Goal: Task Accomplishment & Management: Complete application form

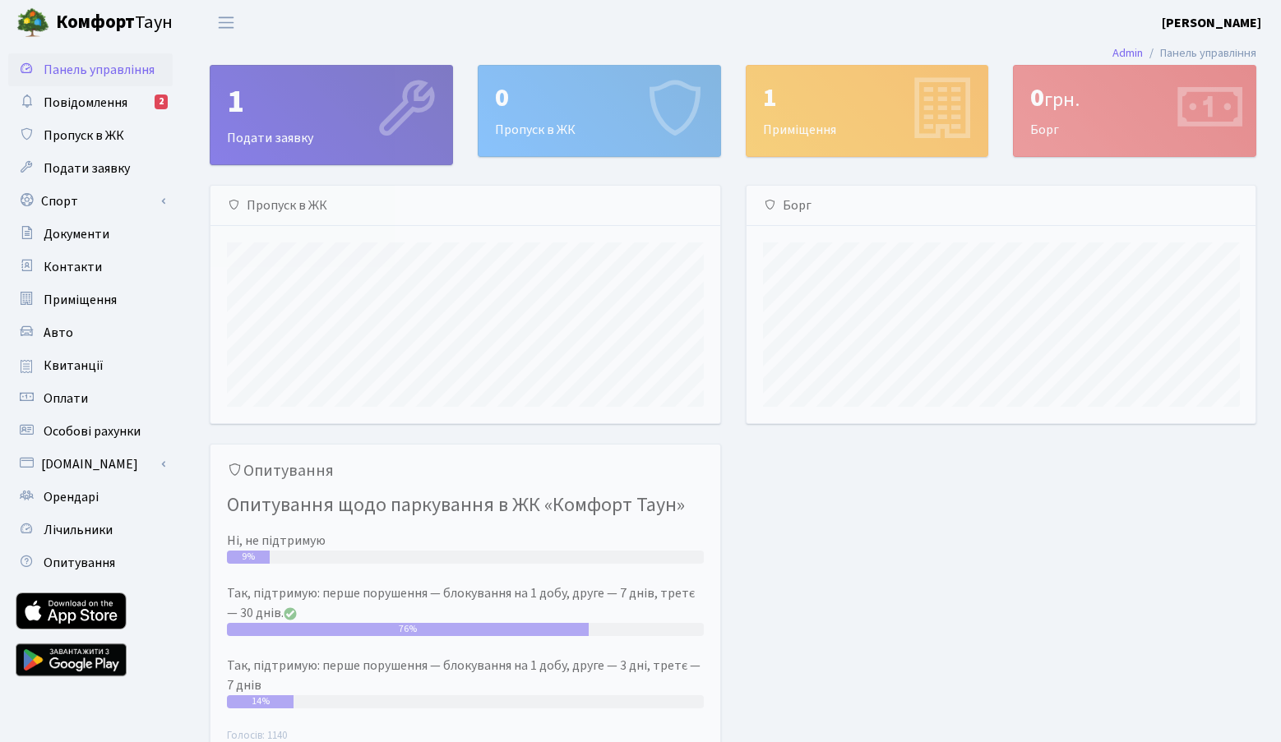
scroll to position [238, 509]
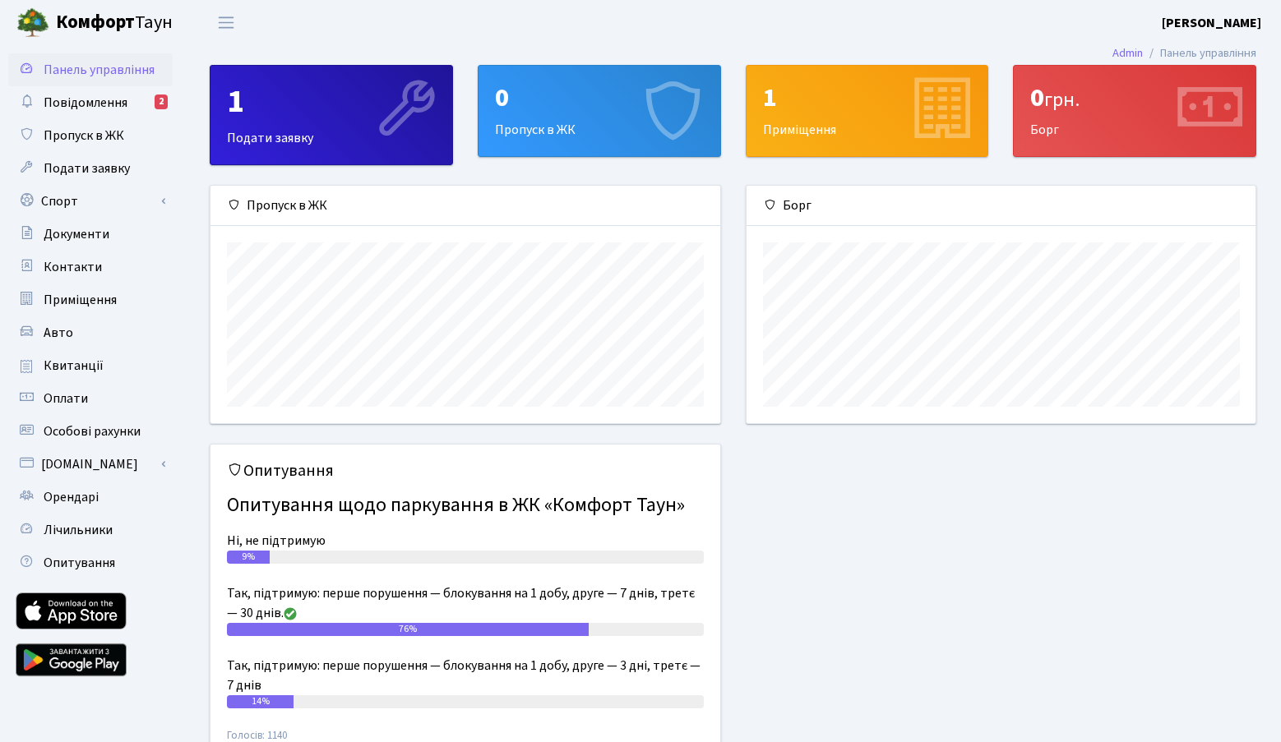
click at [567, 111] on div "0" at bounding box center [599, 97] width 209 height 31
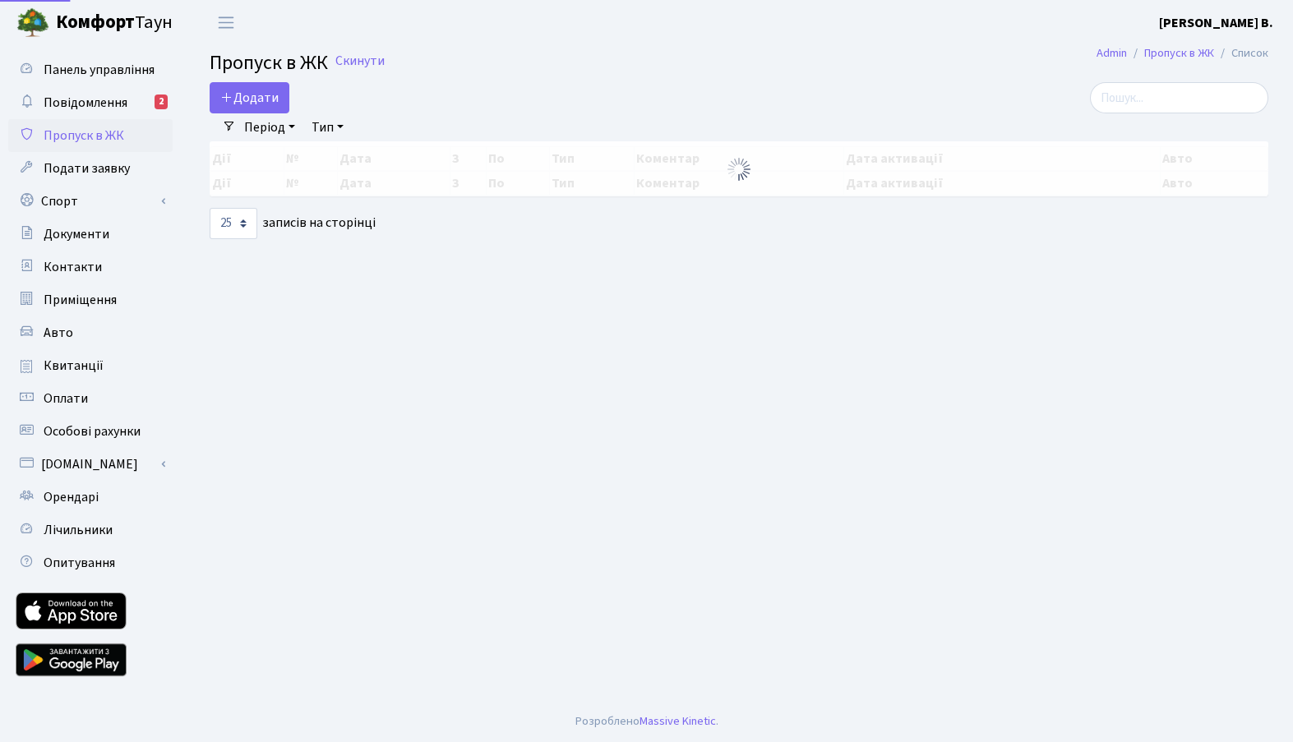
select select "25"
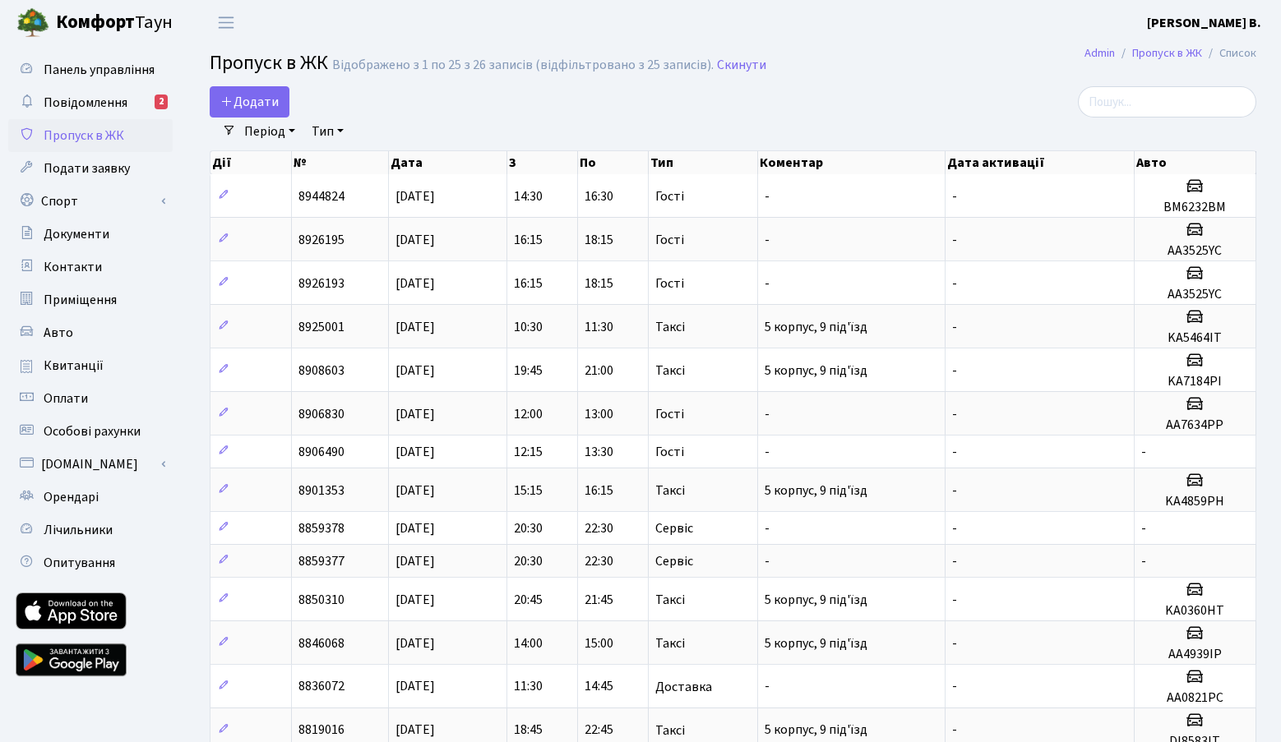
click at [245, 118] on link "Період" at bounding box center [270, 132] width 64 height 28
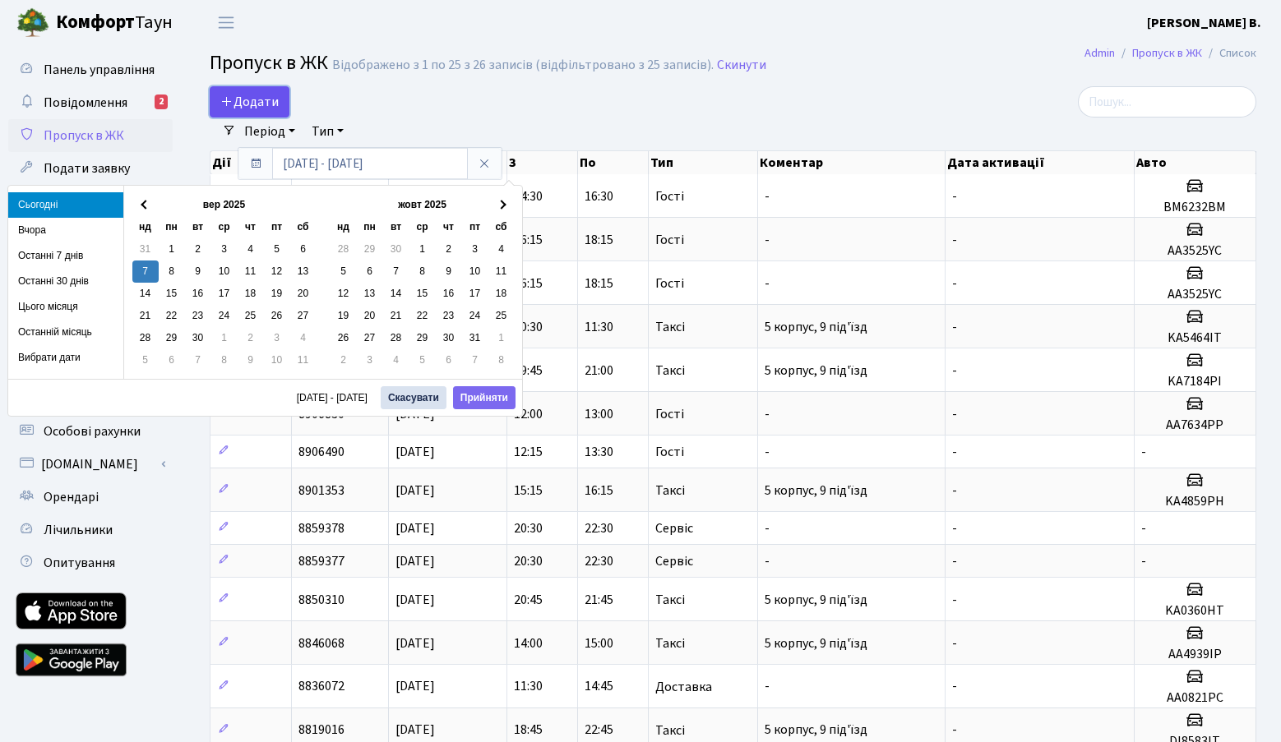
click at [246, 108] on span "Додати" at bounding box center [249, 102] width 58 height 18
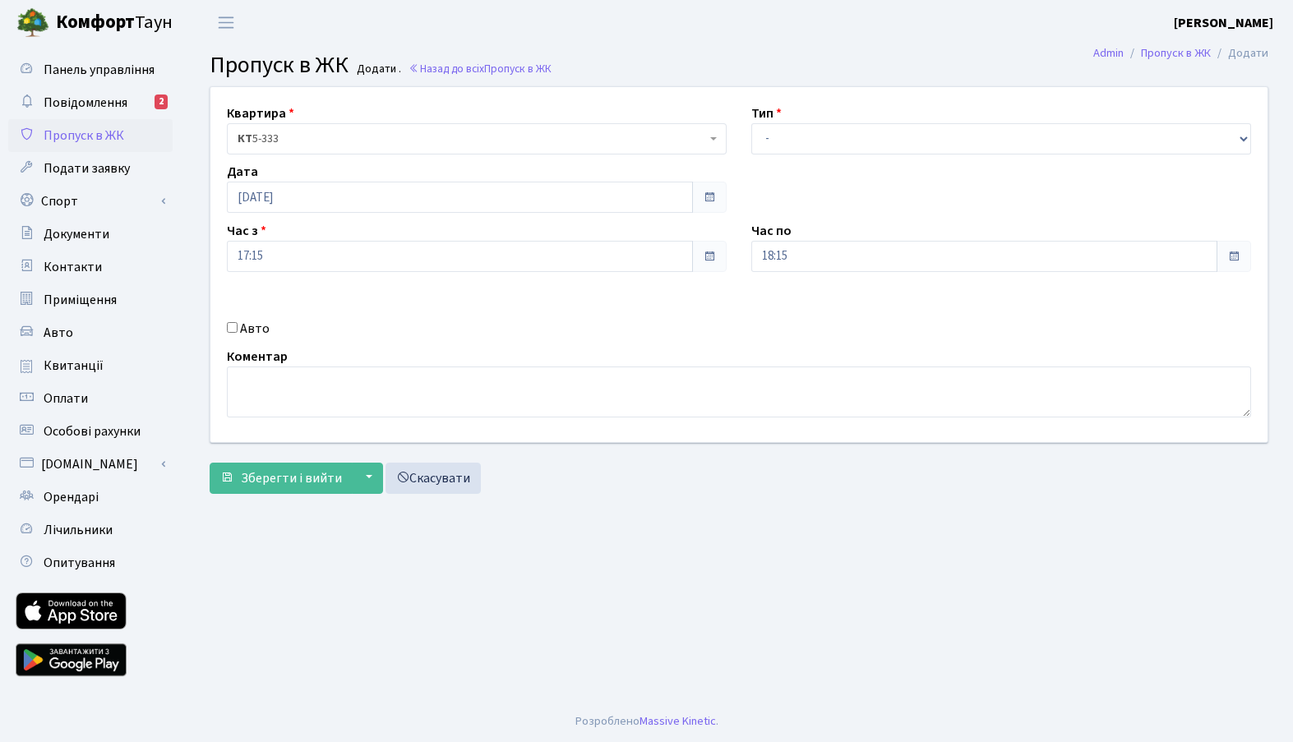
click at [824, 111] on div "Тип - Доставка Таксі Гості Сервіс" at bounding box center [1001, 129] width 524 height 51
click at [825, 131] on select "- Доставка Таксі Гості Сервіс" at bounding box center [1001, 138] width 500 height 31
select select "2"
click at [751, 123] on select "- Доставка Таксі Гості Сервіс" at bounding box center [1001, 138] width 500 height 31
click at [253, 320] on label "Авто" at bounding box center [255, 329] width 30 height 20
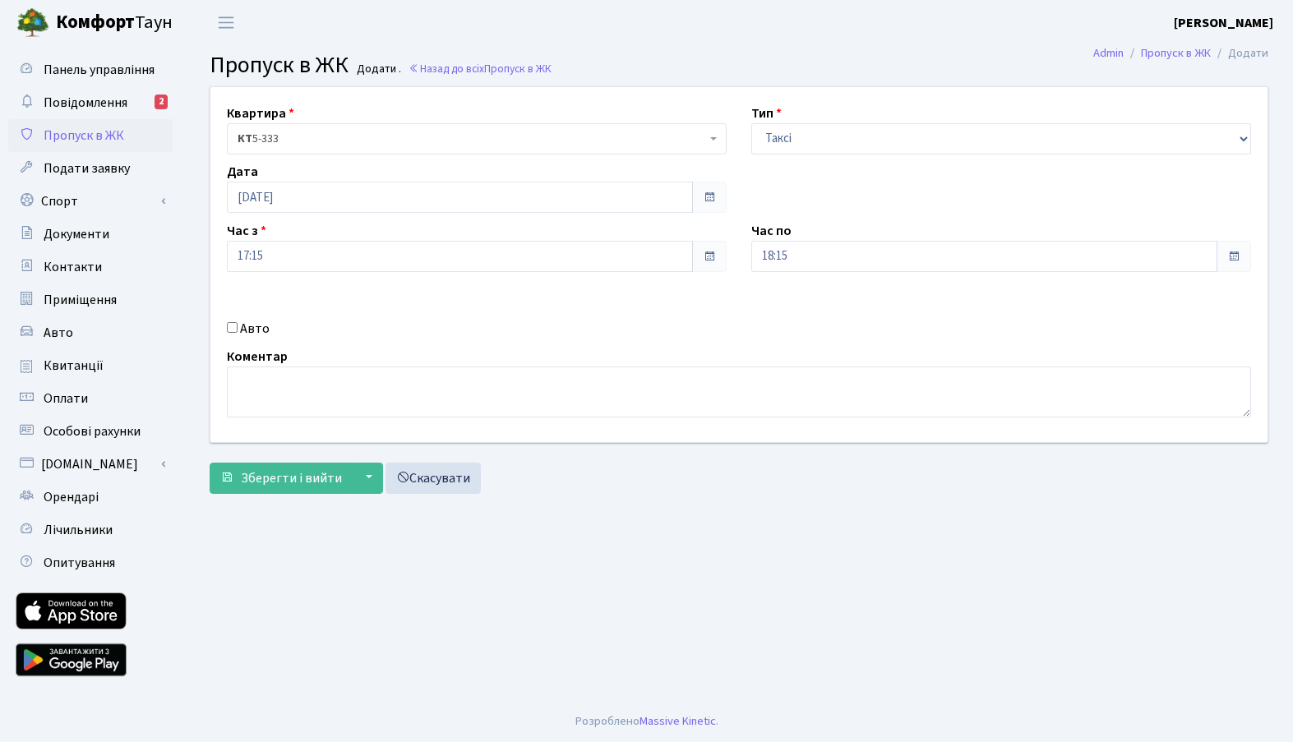
click at [238, 322] on input "Авто" at bounding box center [232, 327] width 11 height 11
checkbox input "true"
click at [819, 312] on input "text" at bounding box center [1001, 314] width 500 height 31
paste input "KA5165PA"
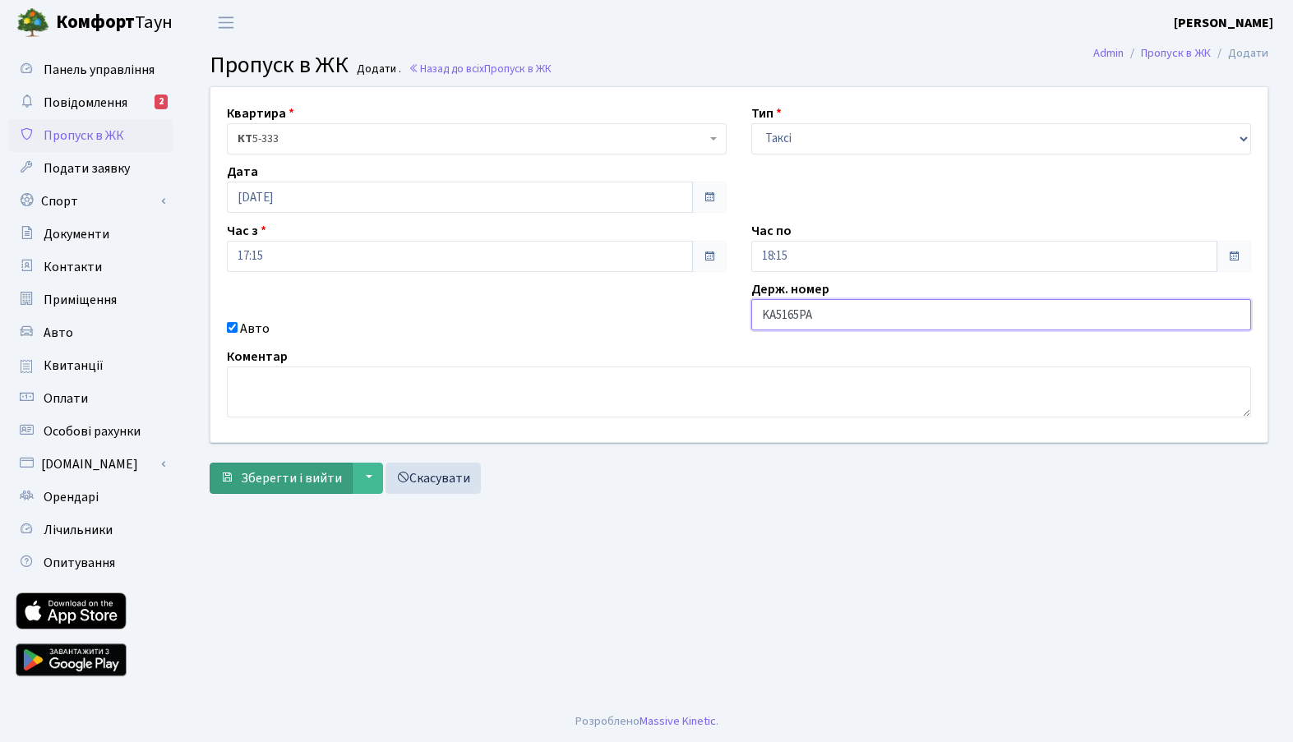
type input "KA5165PA"
click at [282, 484] on span "Зберегти і вийти" at bounding box center [291, 478] width 101 height 18
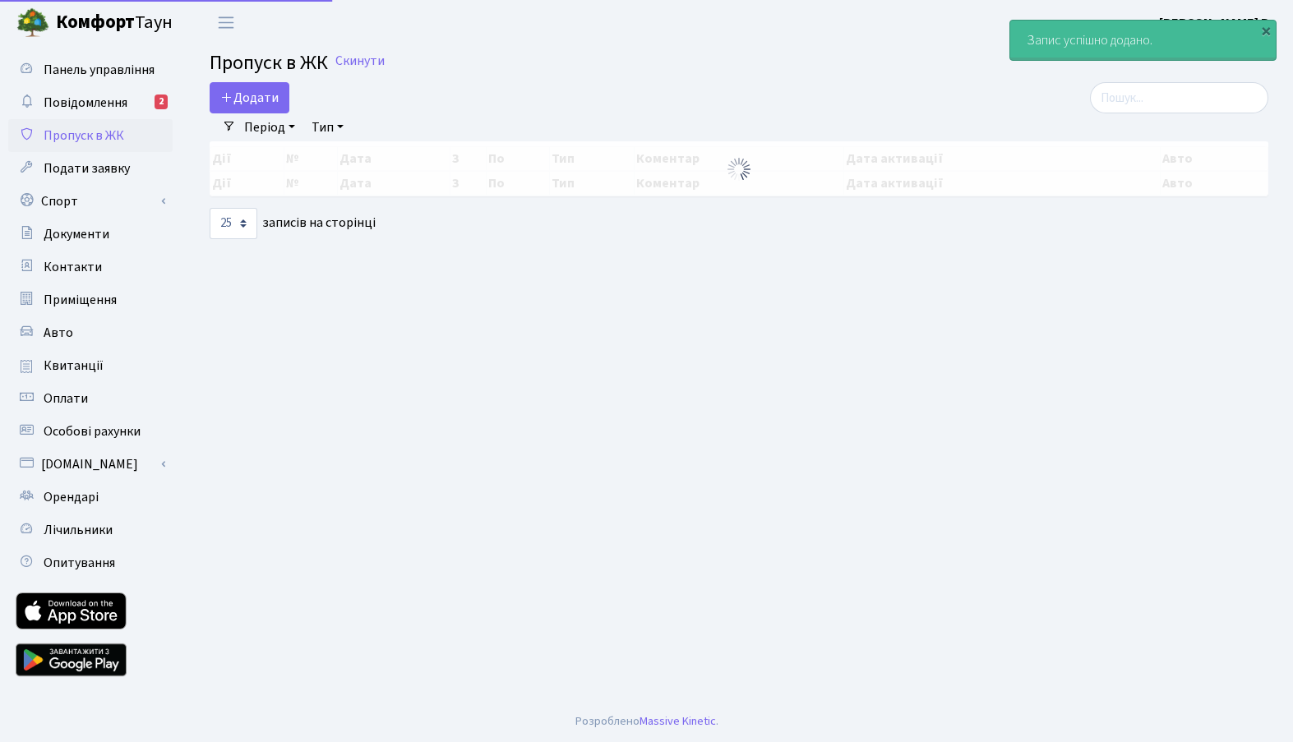
select select "25"
